Goal: Task Accomplishment & Management: Manage account settings

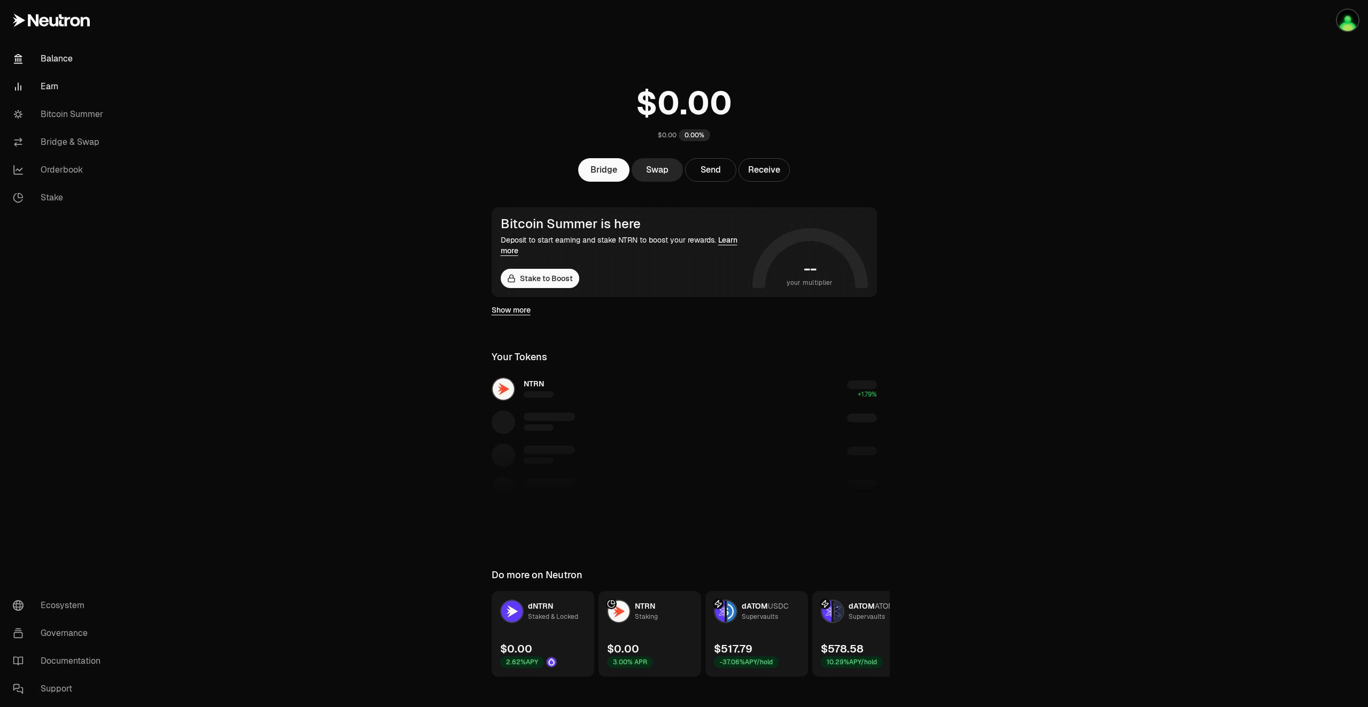
click at [45, 90] on link "Earn" at bounding box center [59, 87] width 111 height 28
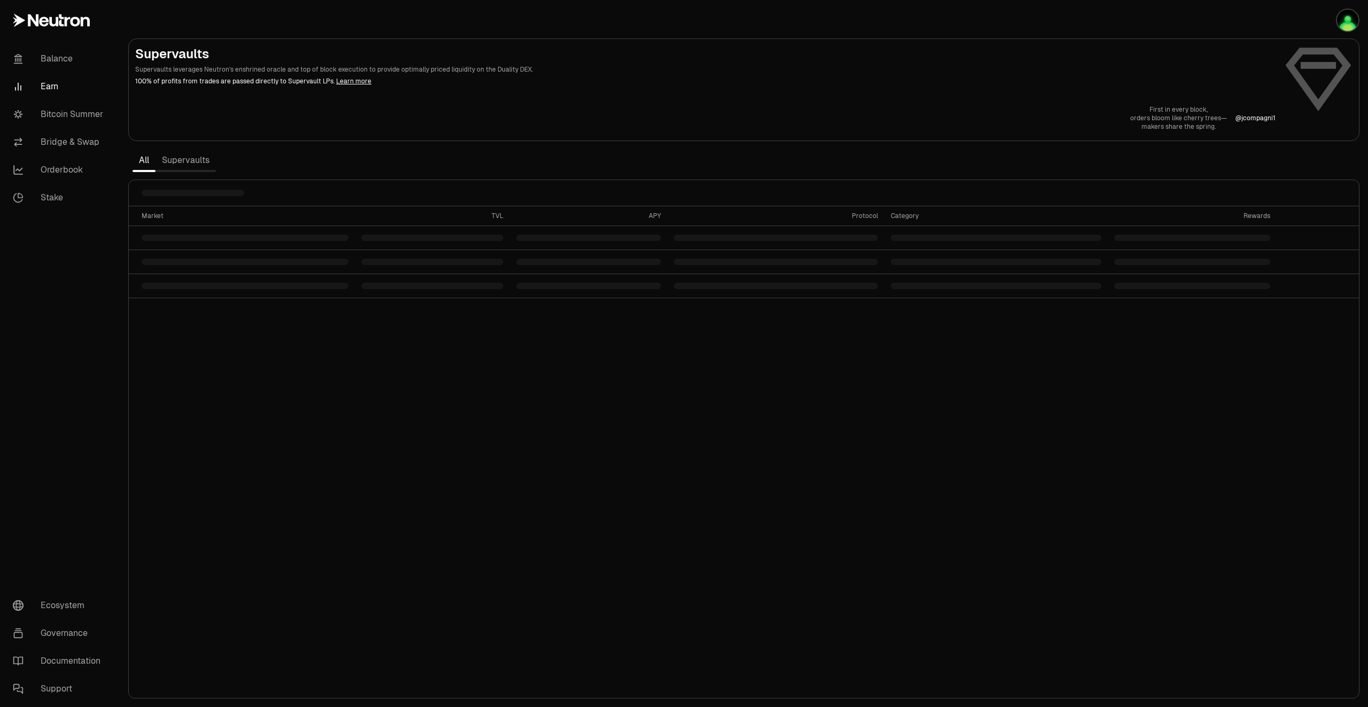
click at [201, 169] on link "Supervaults" at bounding box center [186, 160] width 60 height 21
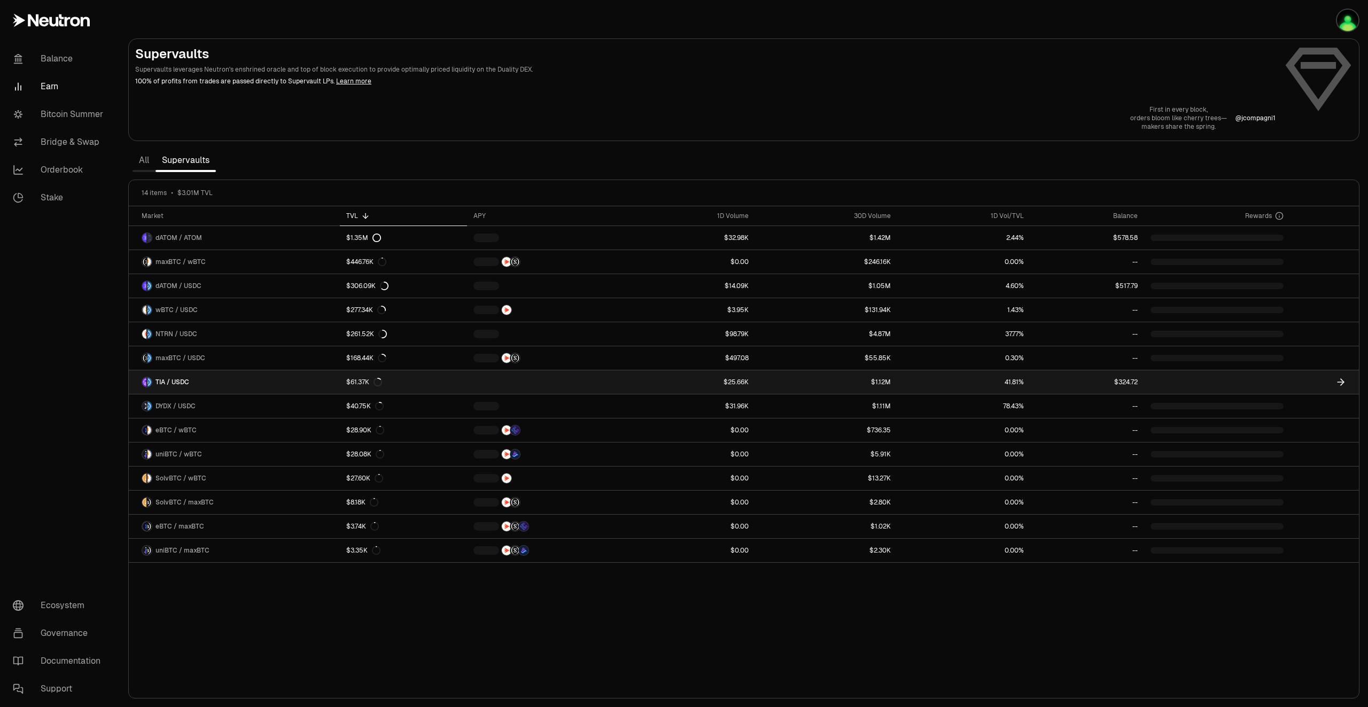
click at [1333, 378] on link at bounding box center [1324, 382] width 69 height 24
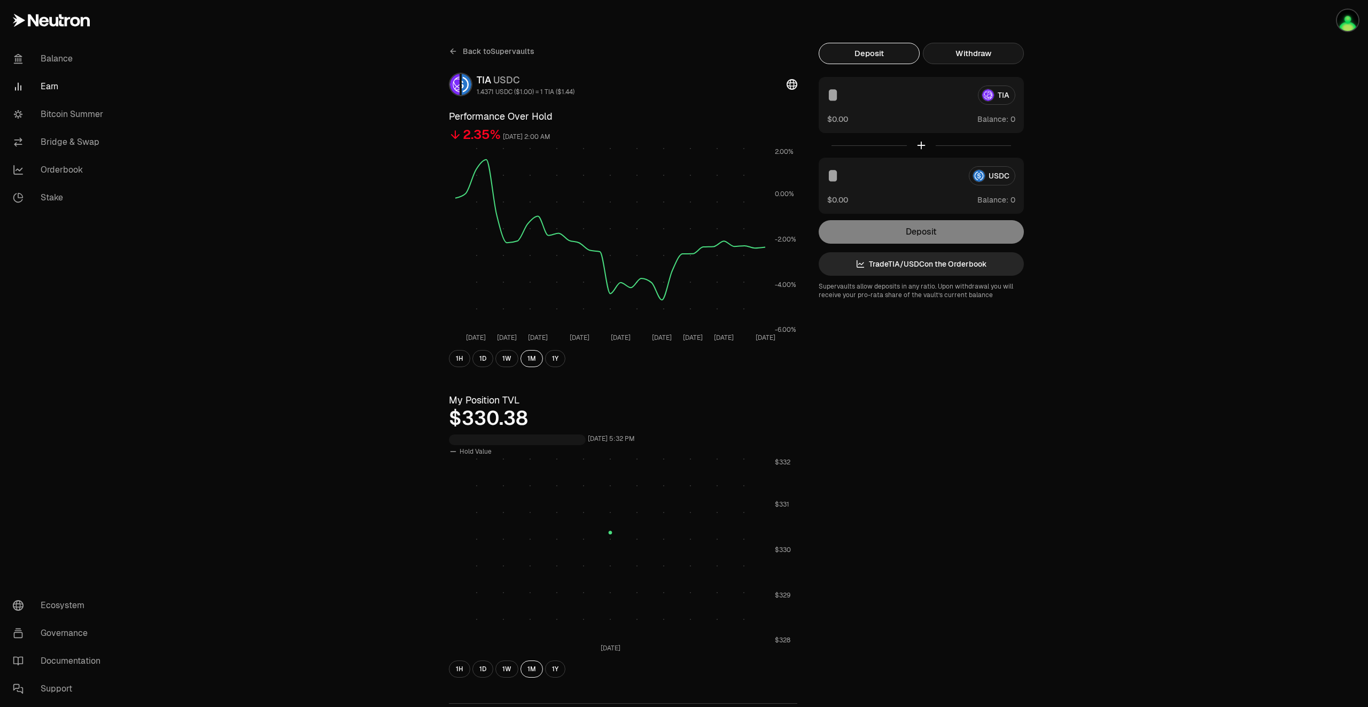
click at [958, 54] on button "Withdraw" at bounding box center [973, 53] width 101 height 21
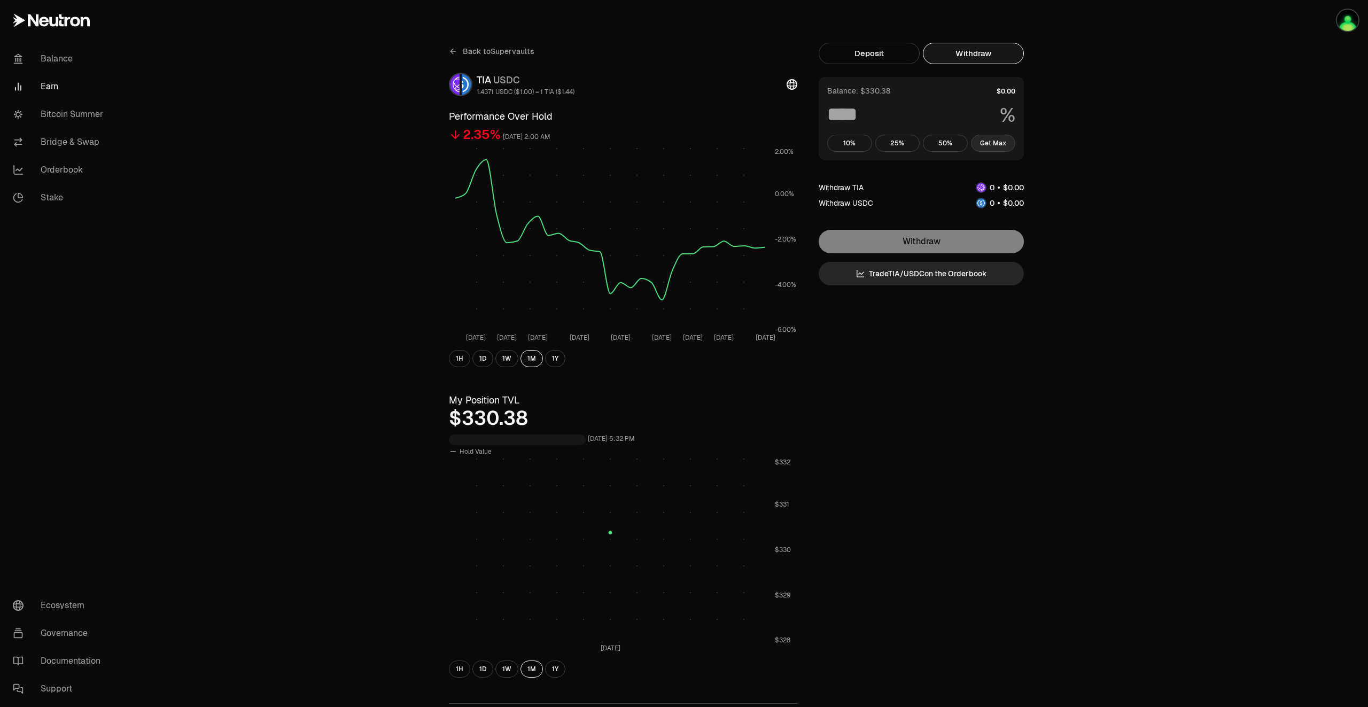
click at [999, 145] on button "Get Max" at bounding box center [993, 143] width 45 height 17
type input "***"
